Goal: Find specific page/section: Find specific page/section

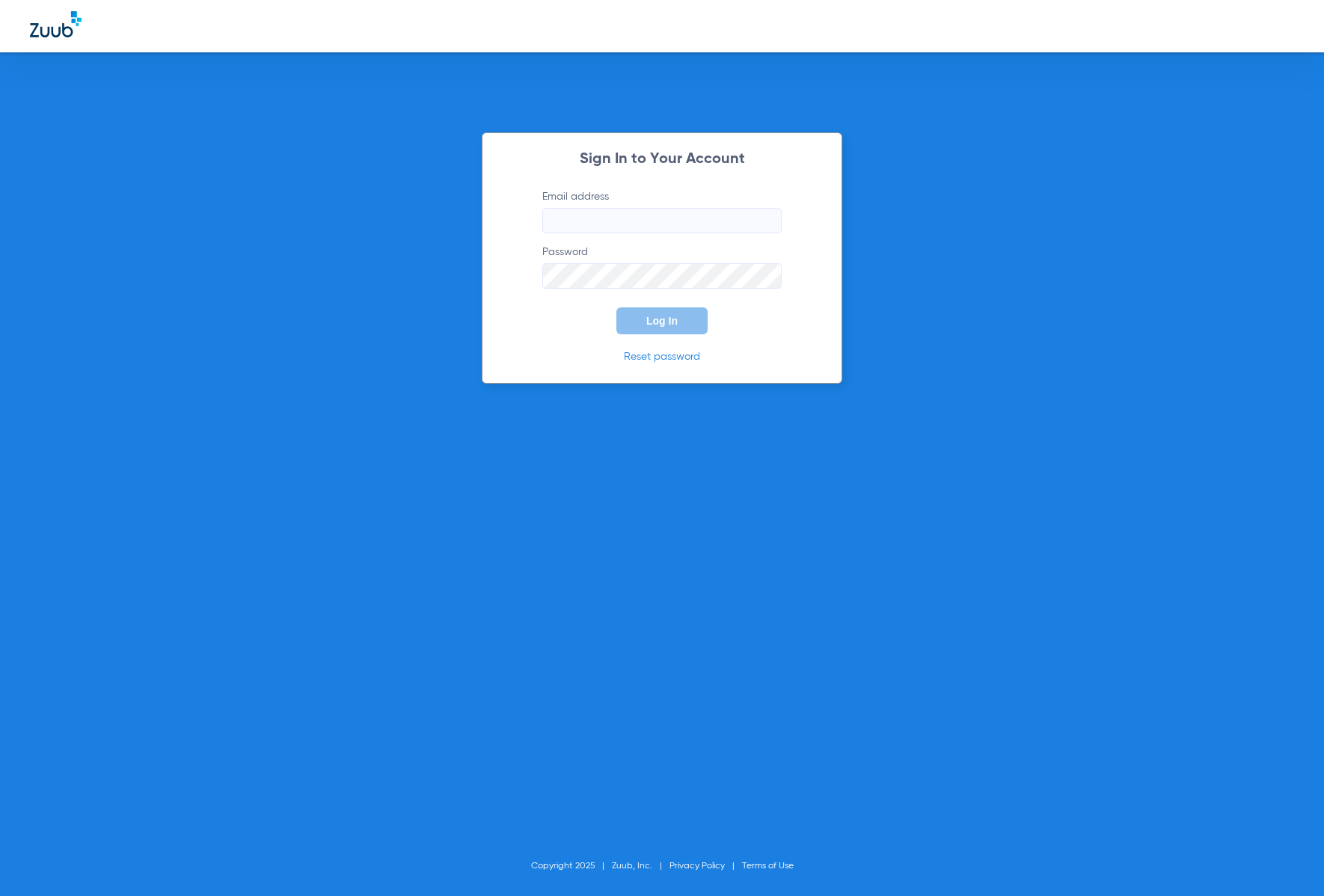
click at [687, 228] on input "Email address" at bounding box center [662, 220] width 239 height 26
click at [0, 896] on com-1password-button at bounding box center [0, 896] width 0 height 0
type input "[EMAIL_ADDRESS][DOMAIN_NAME]"
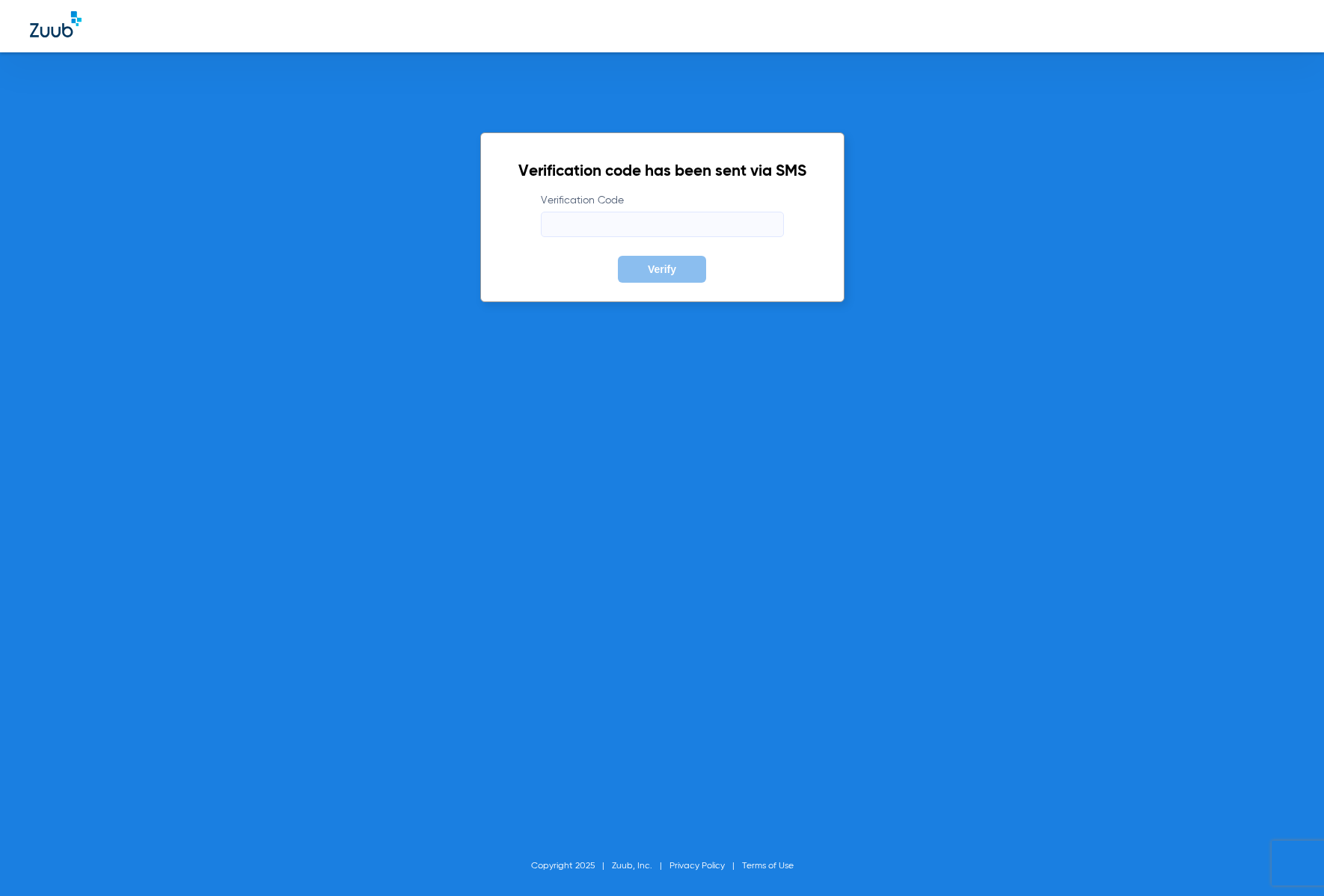
click at [656, 218] on input "Verification Code" at bounding box center [662, 224] width 243 height 26
type input "257000"
click at [618, 255] on button "Verify" at bounding box center [662, 269] width 89 height 27
click at [383, 371] on div "Verification code has been sent via SMS Verification Code 257000 Verify Copyrig…" at bounding box center [662, 448] width 1324 height 896
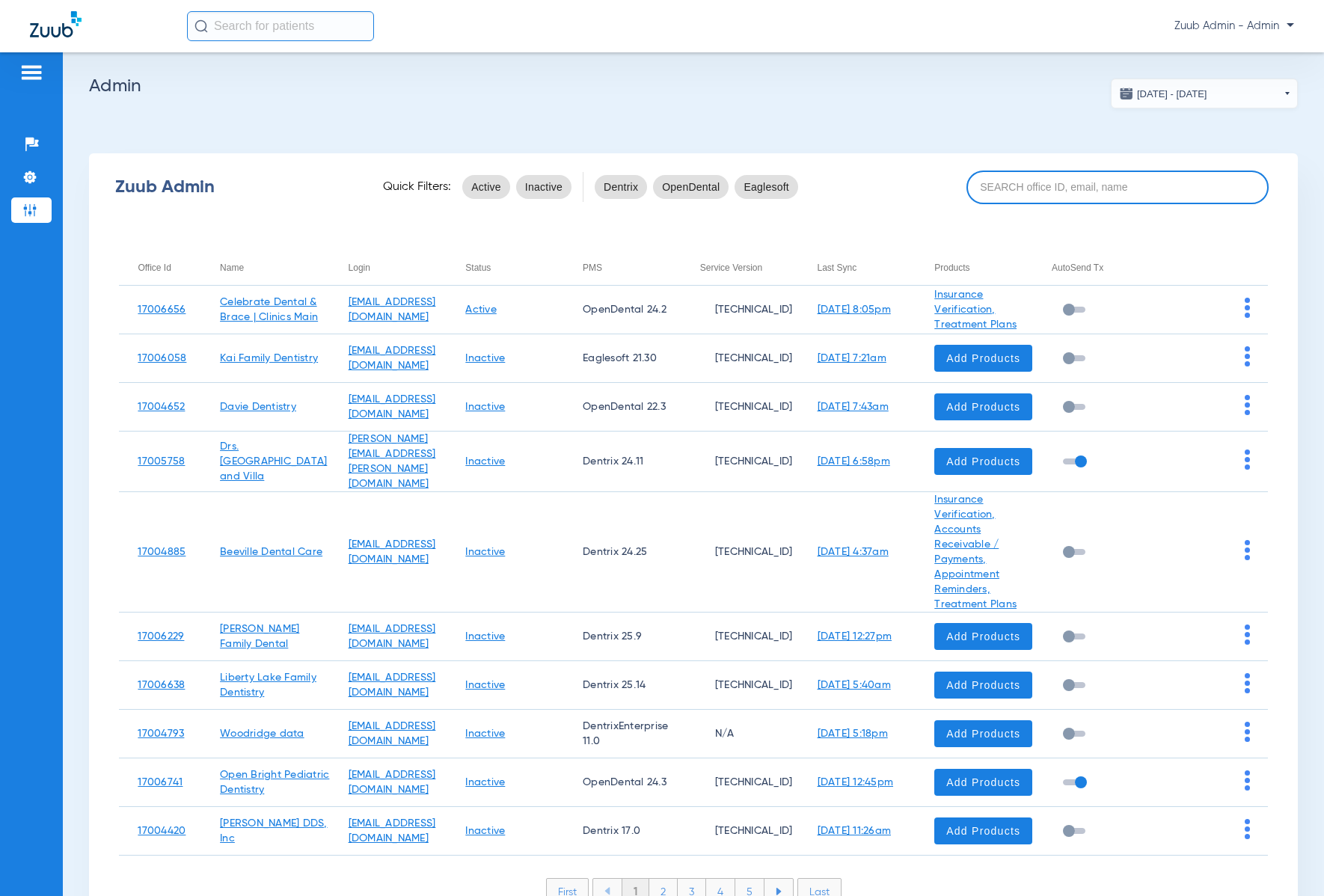
click at [987, 194] on input at bounding box center [1117, 187] width 302 height 33
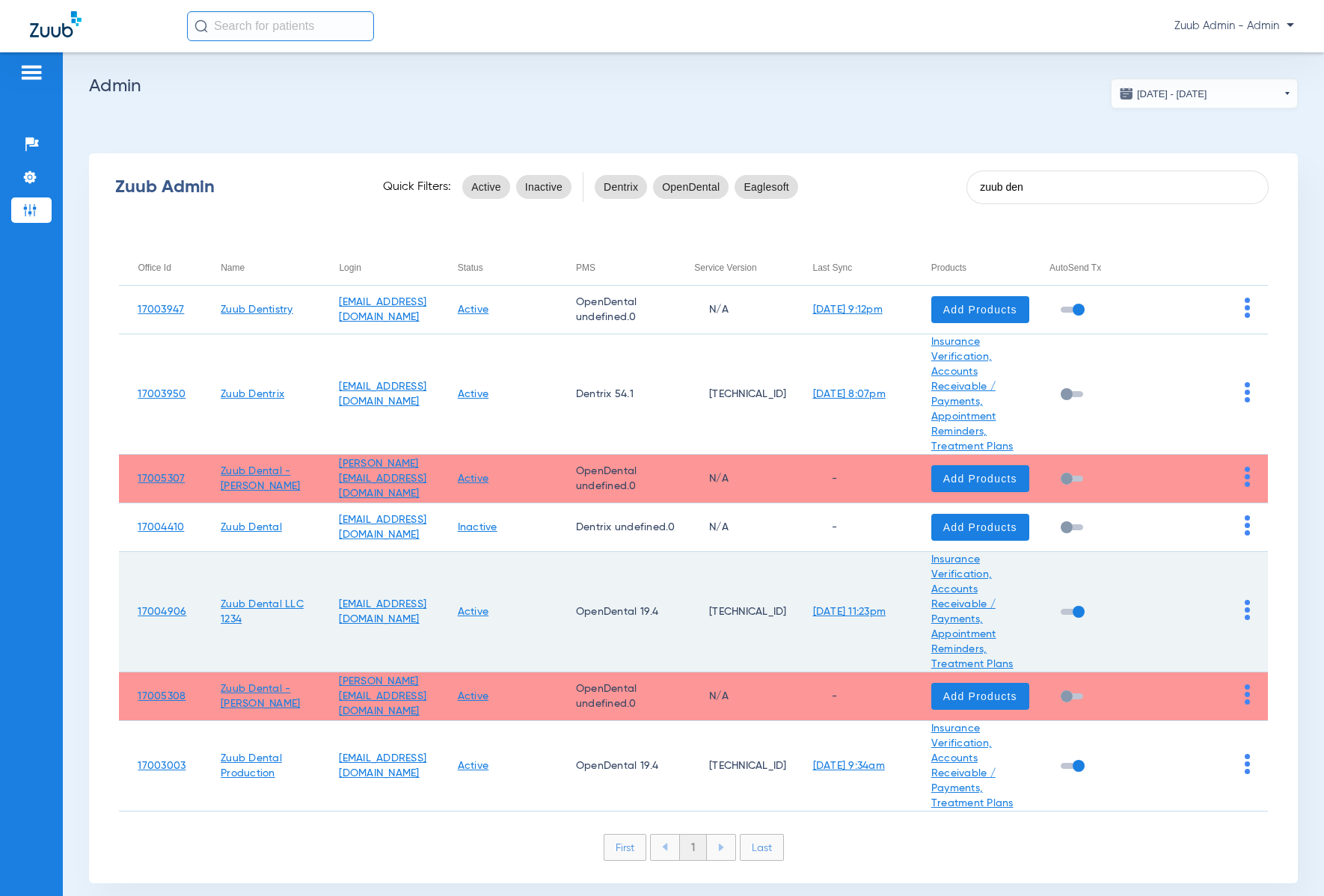
type input "zuub den"
click at [1245, 614] on img at bounding box center [1247, 609] width 5 height 20
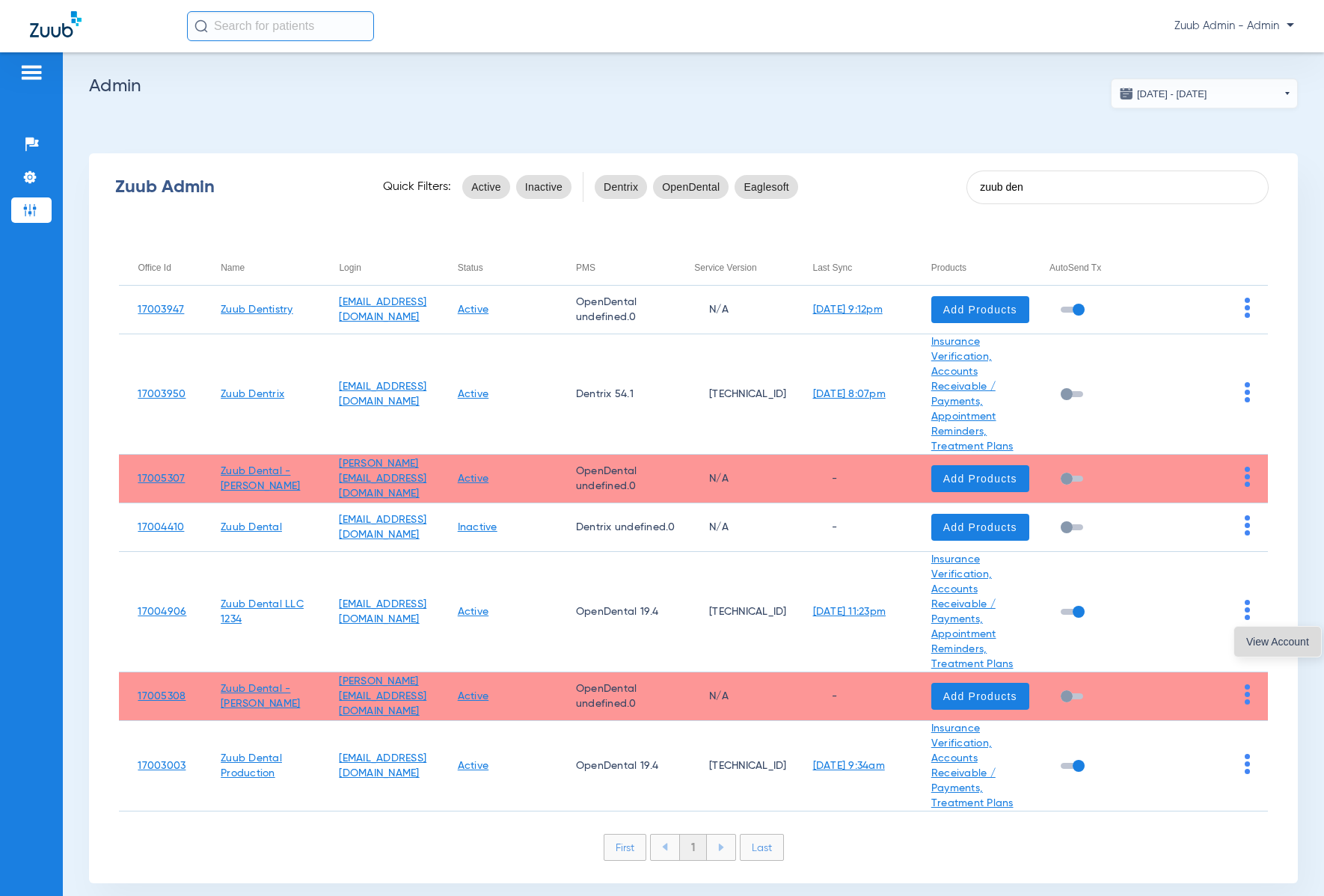
click at [1262, 632] on button "View Account" at bounding box center [1277, 641] width 87 height 30
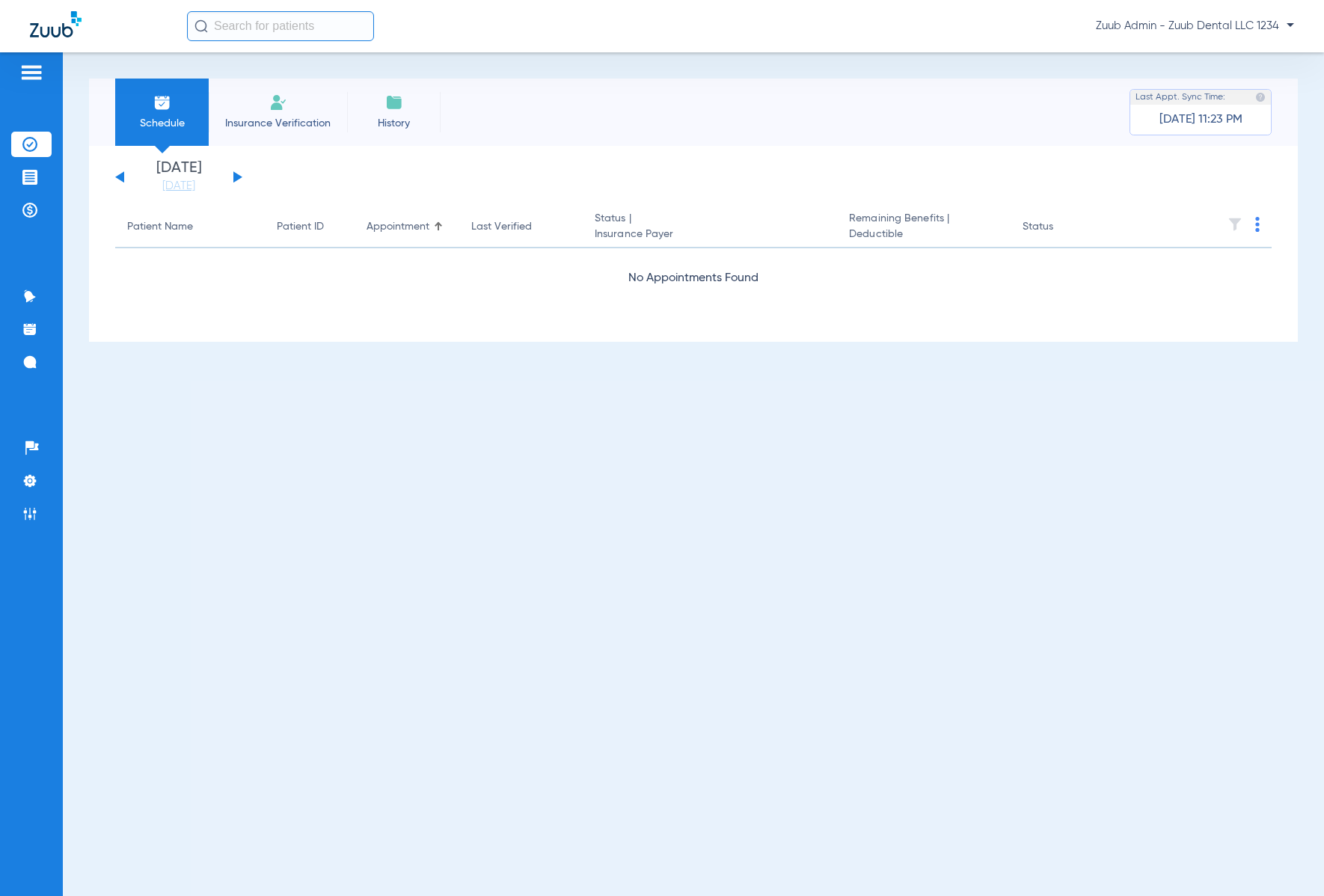
click at [237, 176] on button at bounding box center [237, 177] width 9 height 11
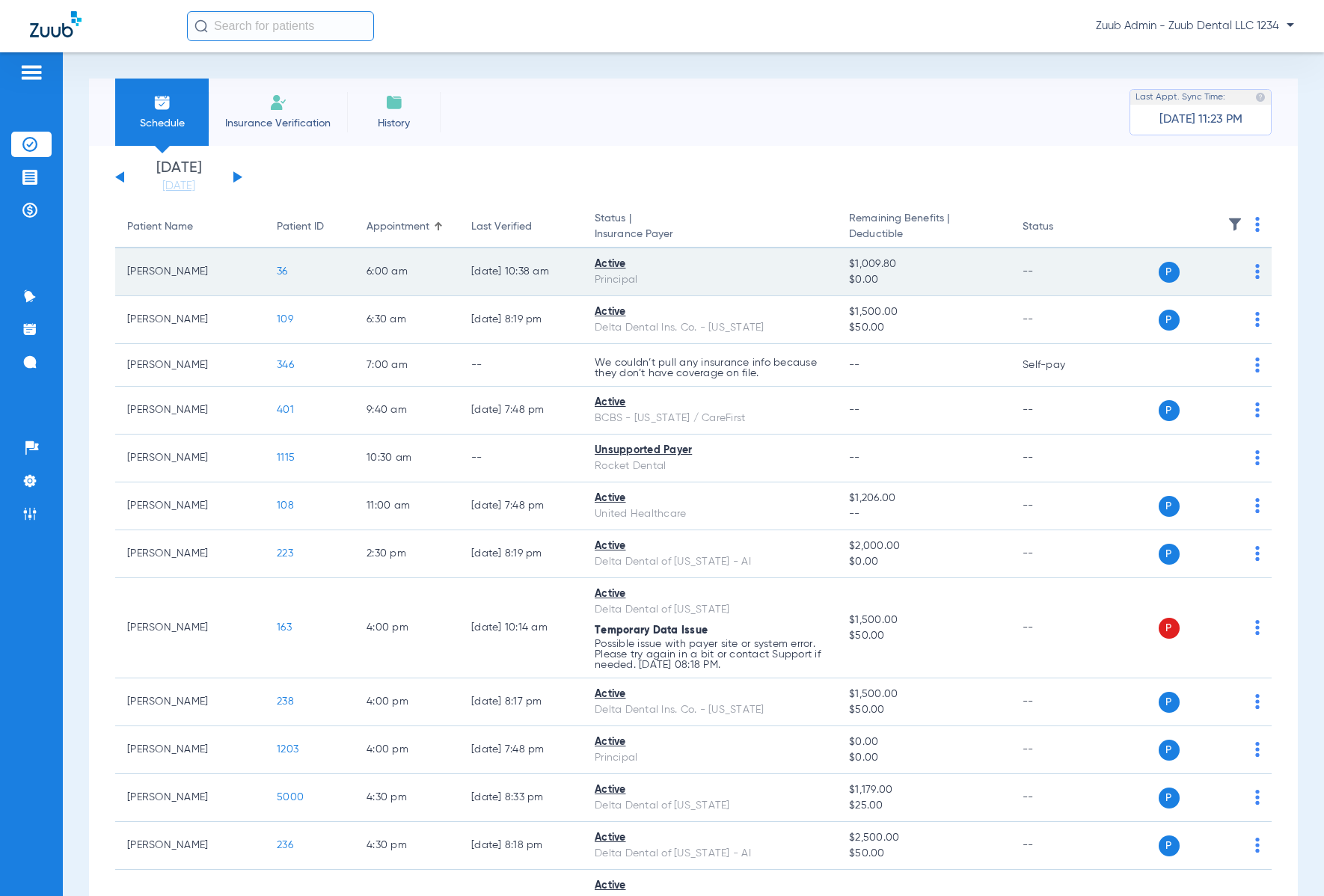
click at [280, 268] on span "36" at bounding box center [282, 271] width 11 height 10
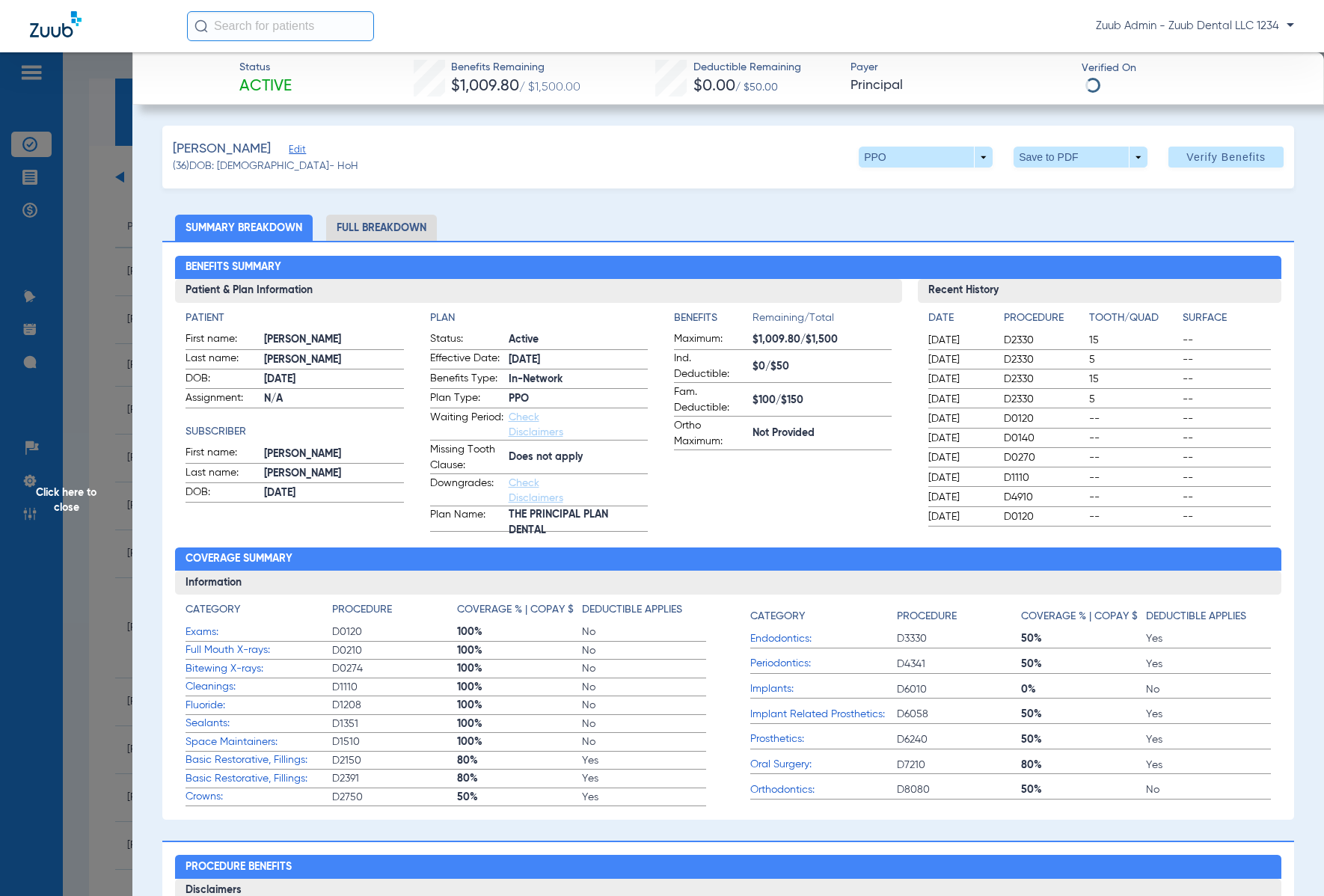
click at [388, 225] on li "Full Breakdown" at bounding box center [381, 227] width 111 height 26
